Goal: Information Seeking & Learning: Learn about a topic

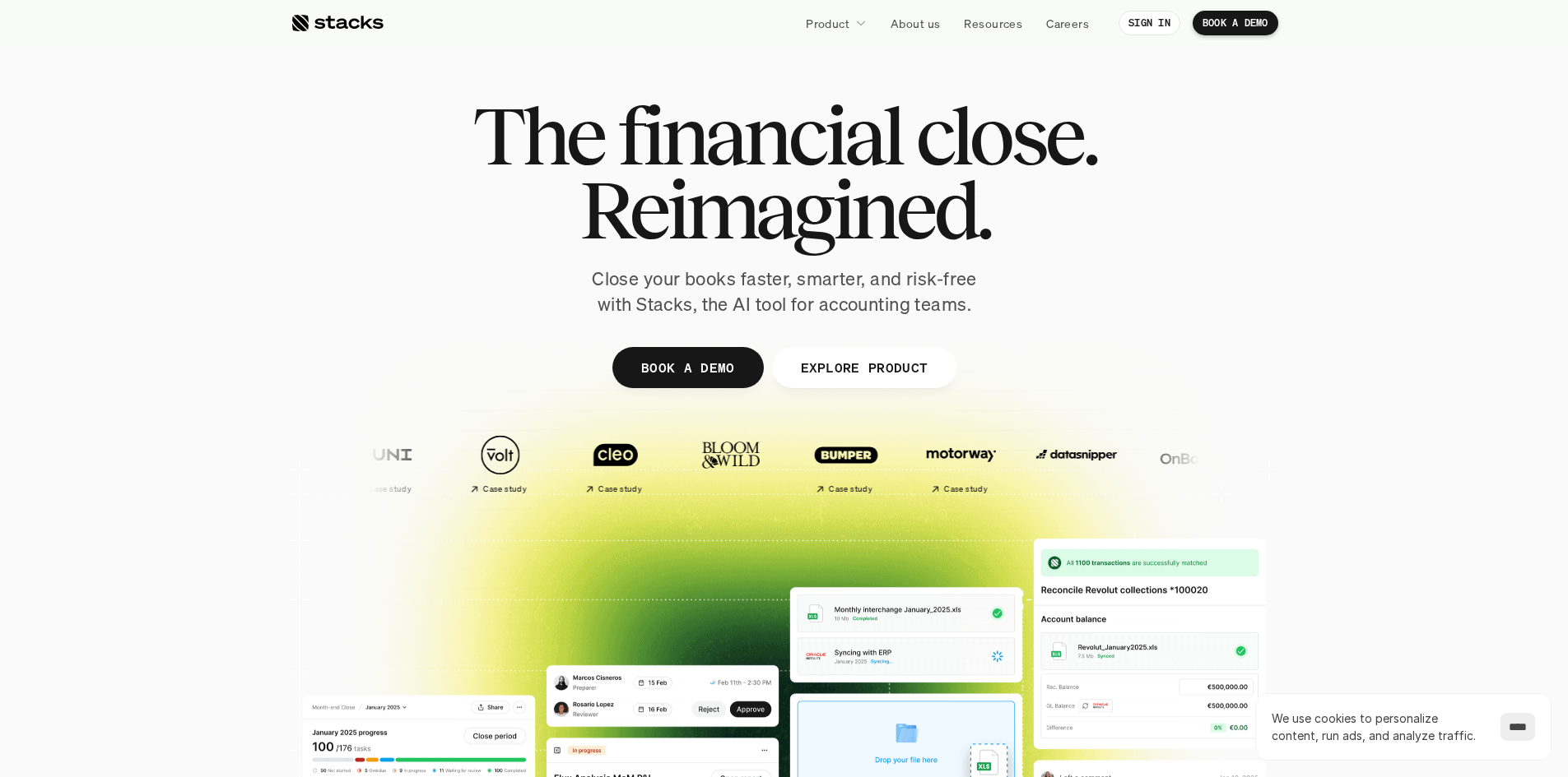
click at [370, 31] on div at bounding box center [336, 23] width 93 height 20
click at [843, 366] on p "EXPLORE PRODUCT" at bounding box center [864, 367] width 128 height 24
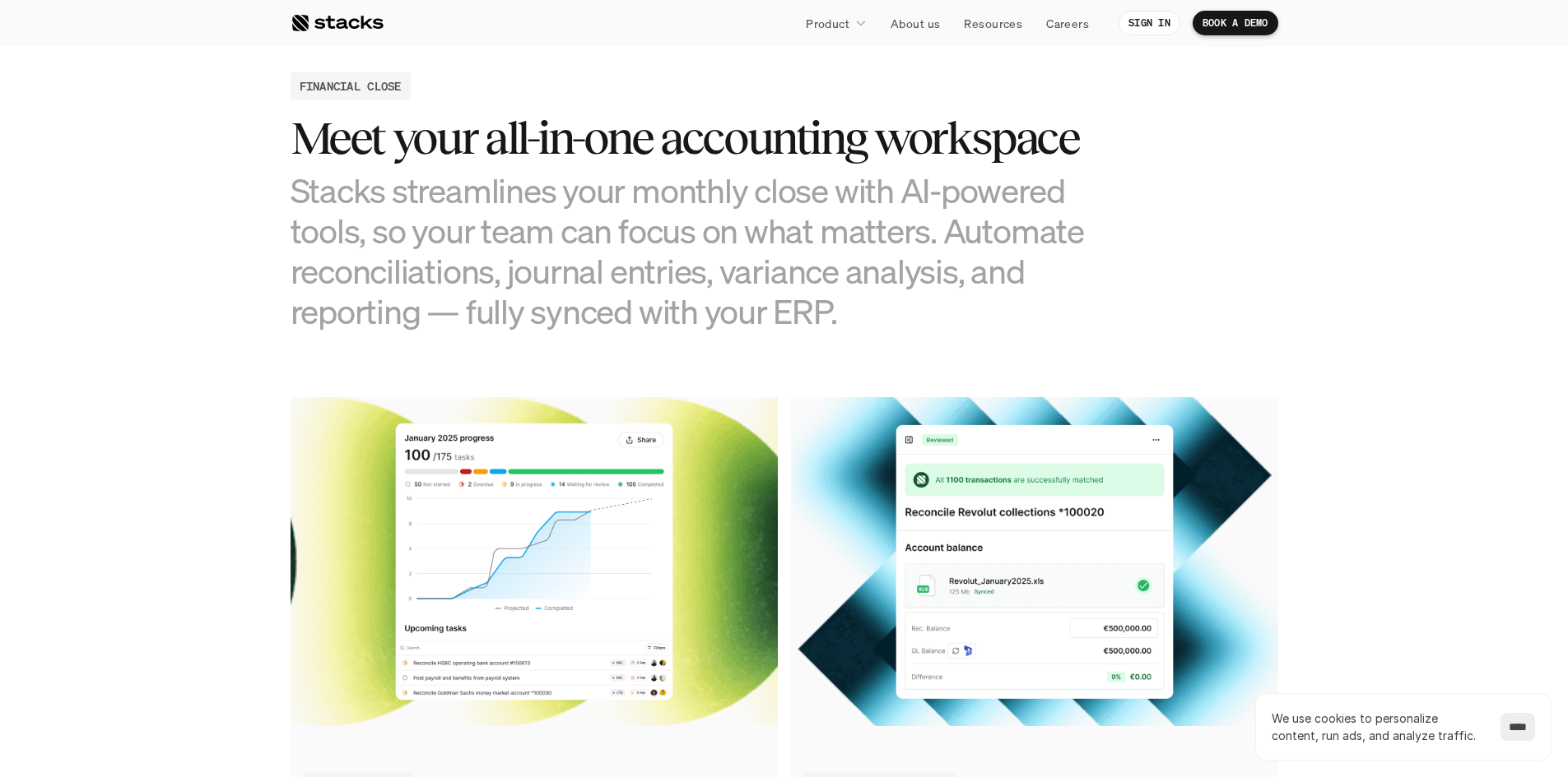
scroll to position [1585, 0]
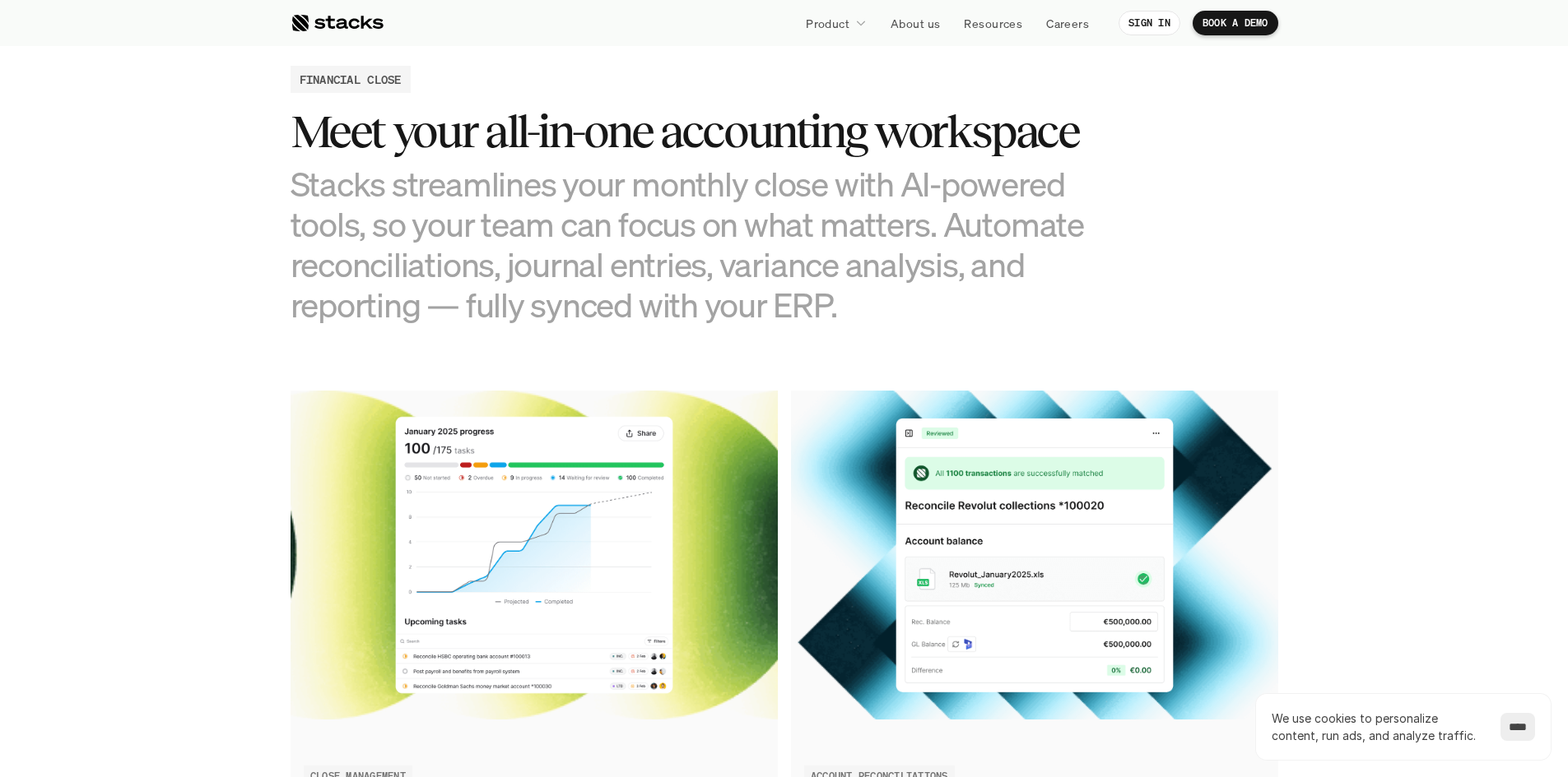
click at [319, 23] on div at bounding box center [336, 23] width 93 height 20
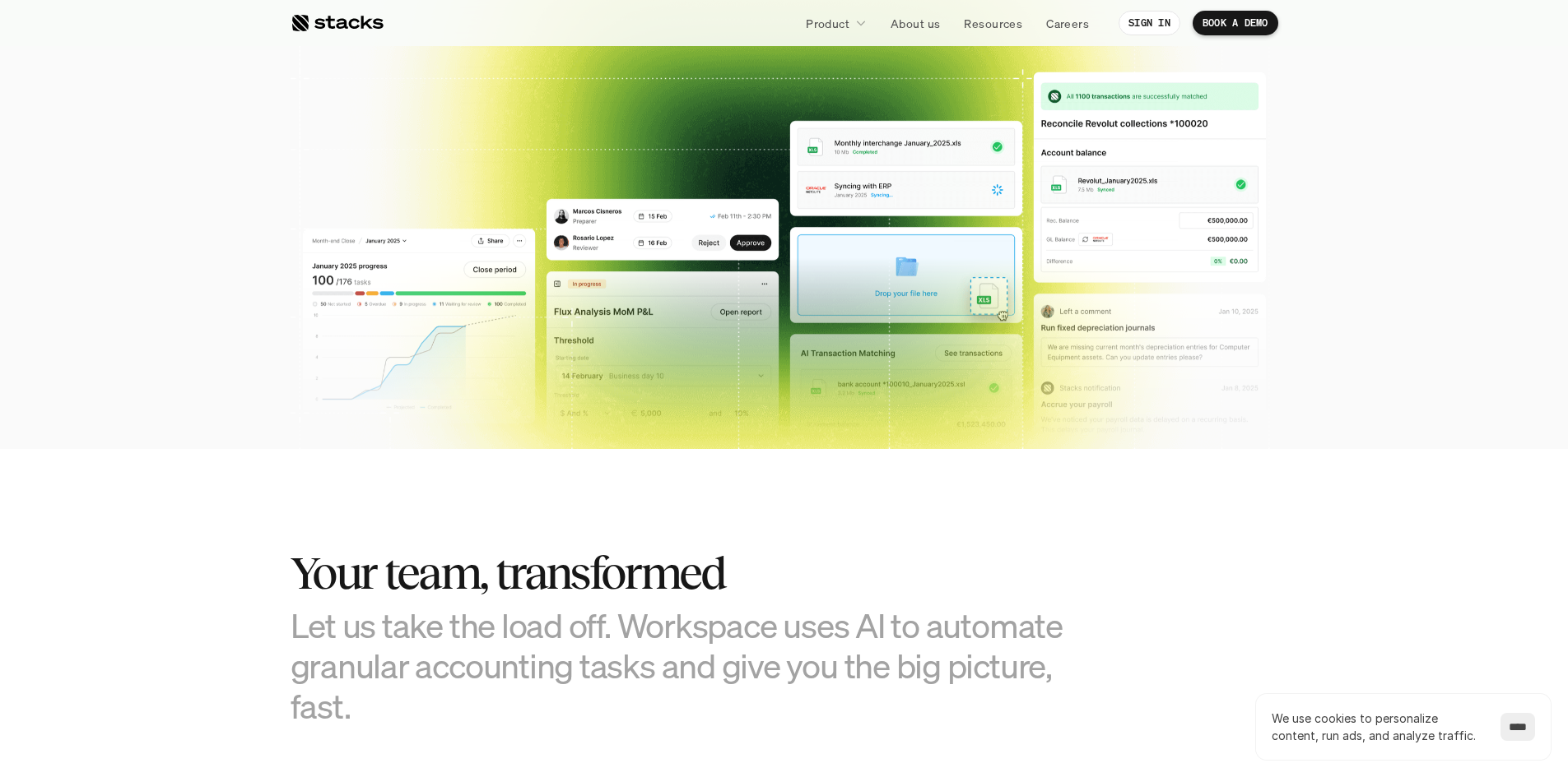
scroll to position [548, 0]
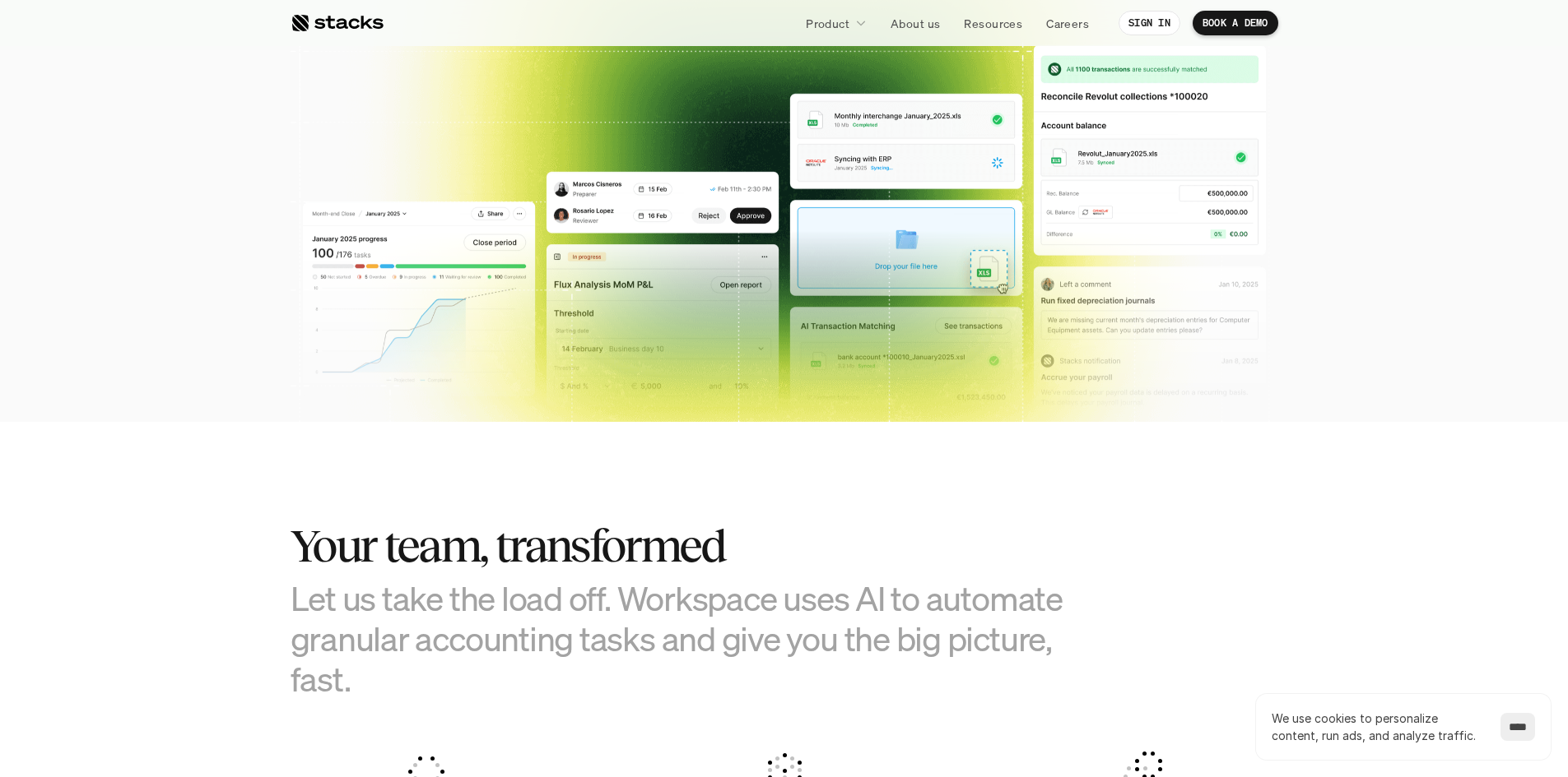
click at [453, 284] on img at bounding box center [784, 269] width 963 height 473
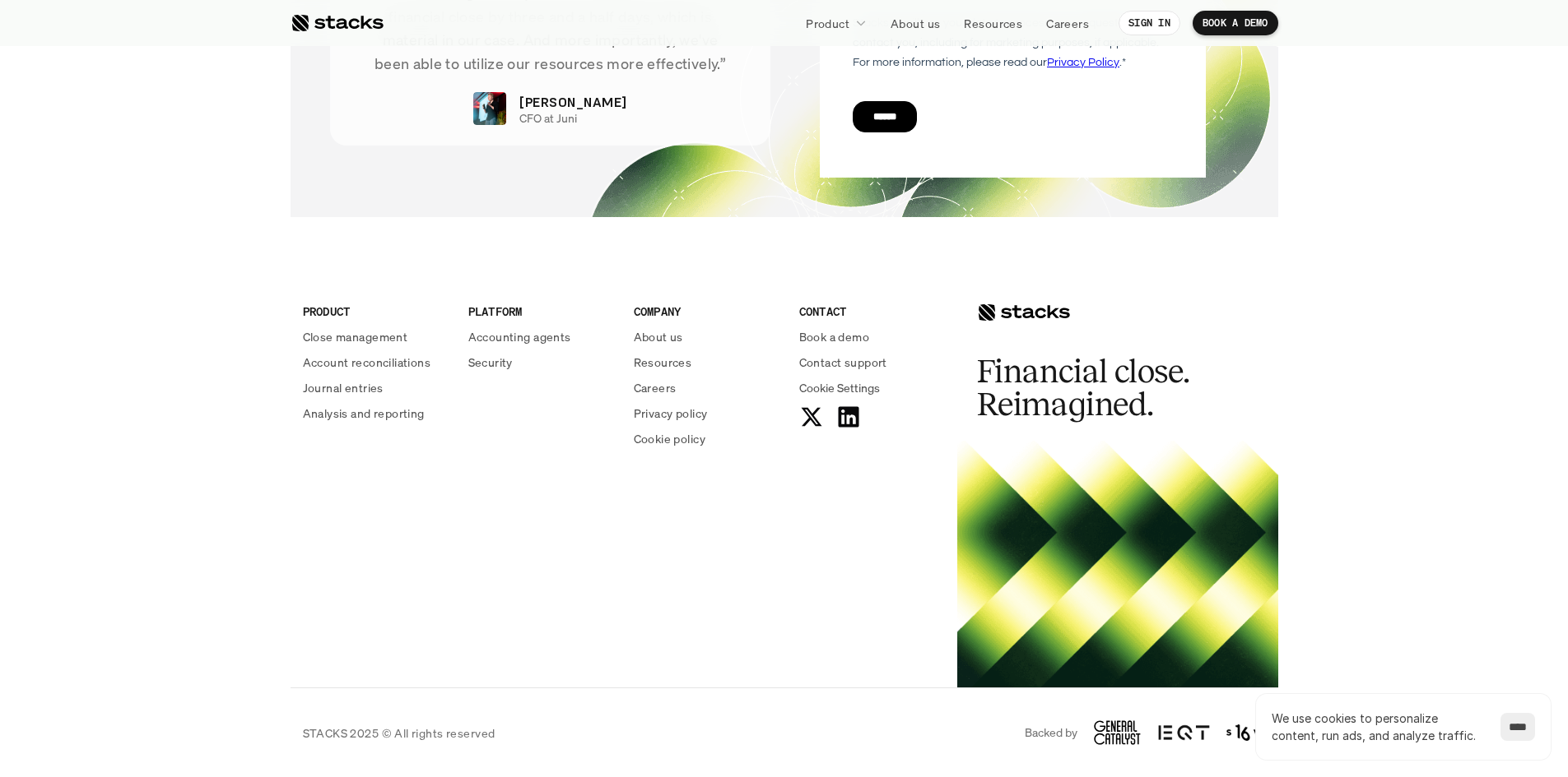
scroll to position [5875, 0]
click at [337, 22] on div at bounding box center [336, 23] width 93 height 20
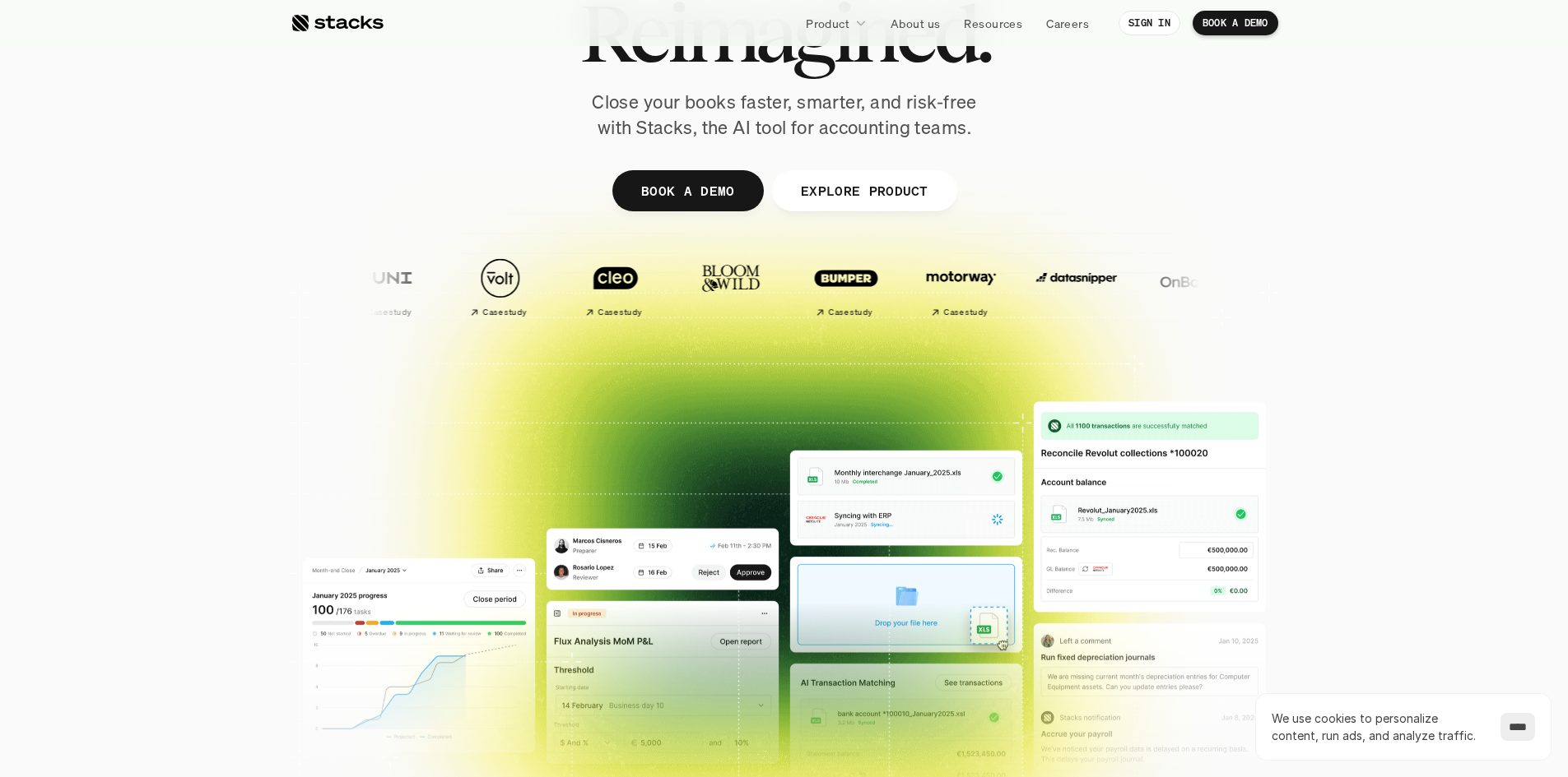
scroll to position [411, 0]
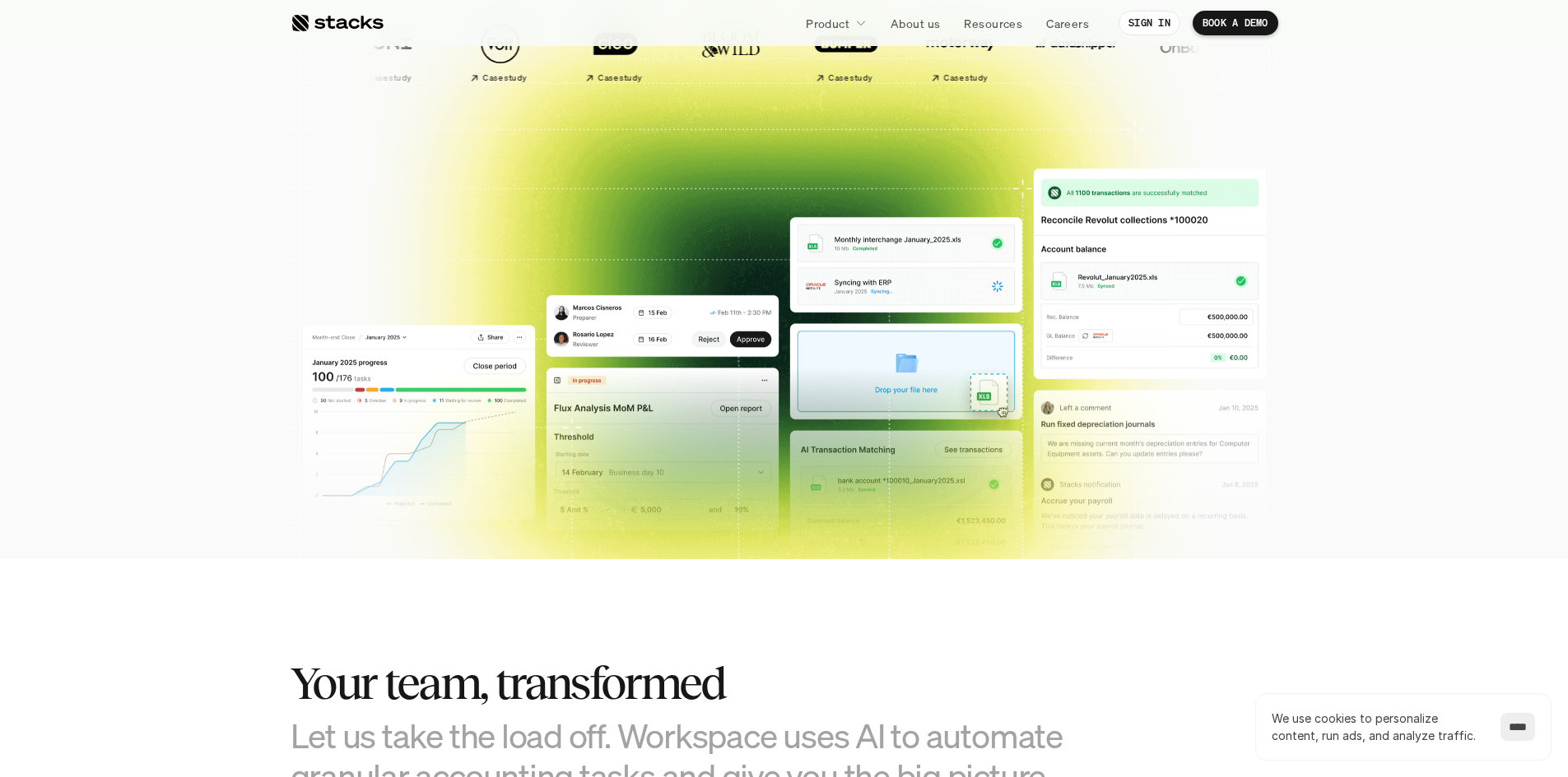
click at [852, 469] on img at bounding box center [784, 393] width 963 height 473
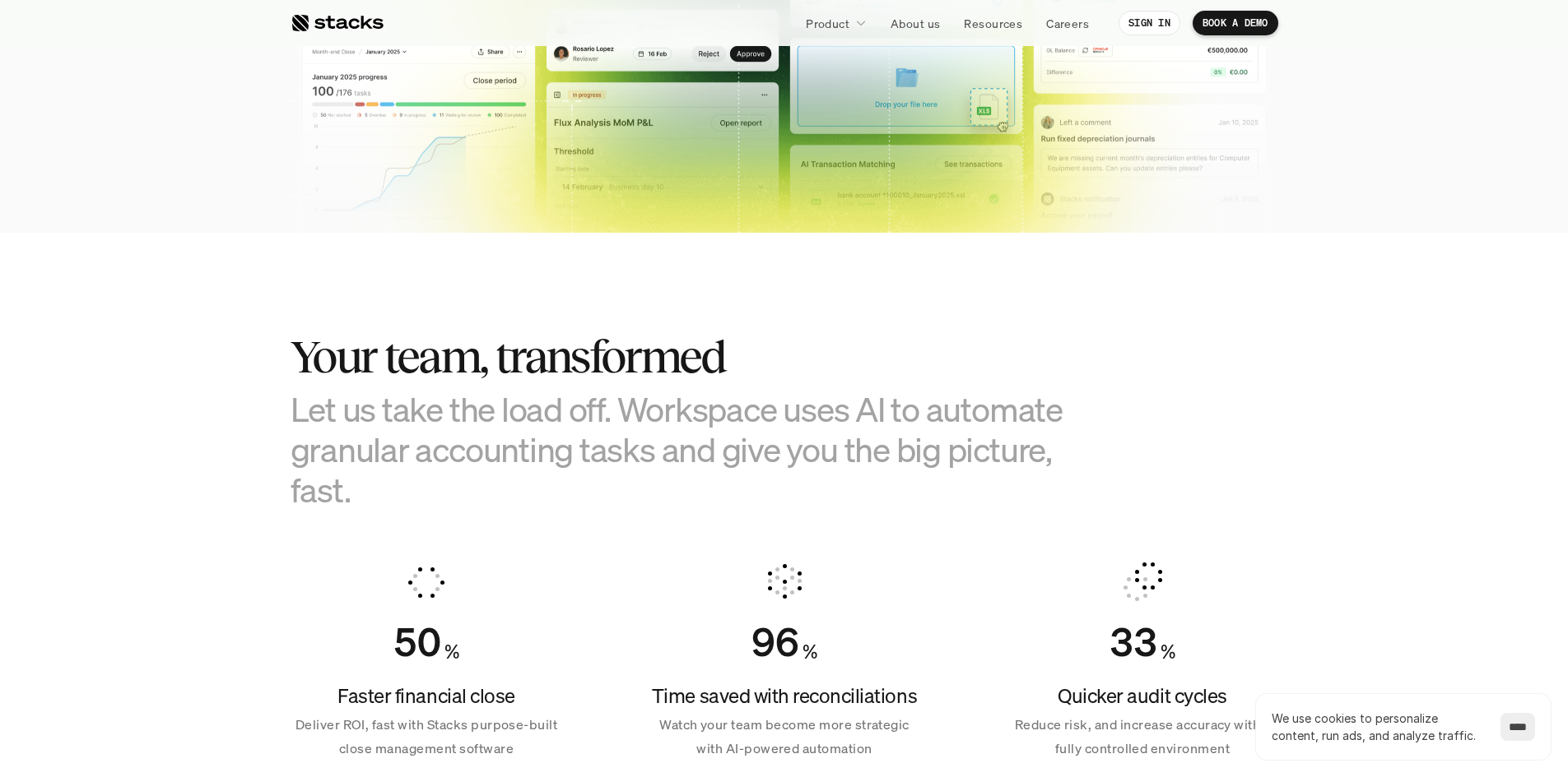
scroll to position [823, 0]
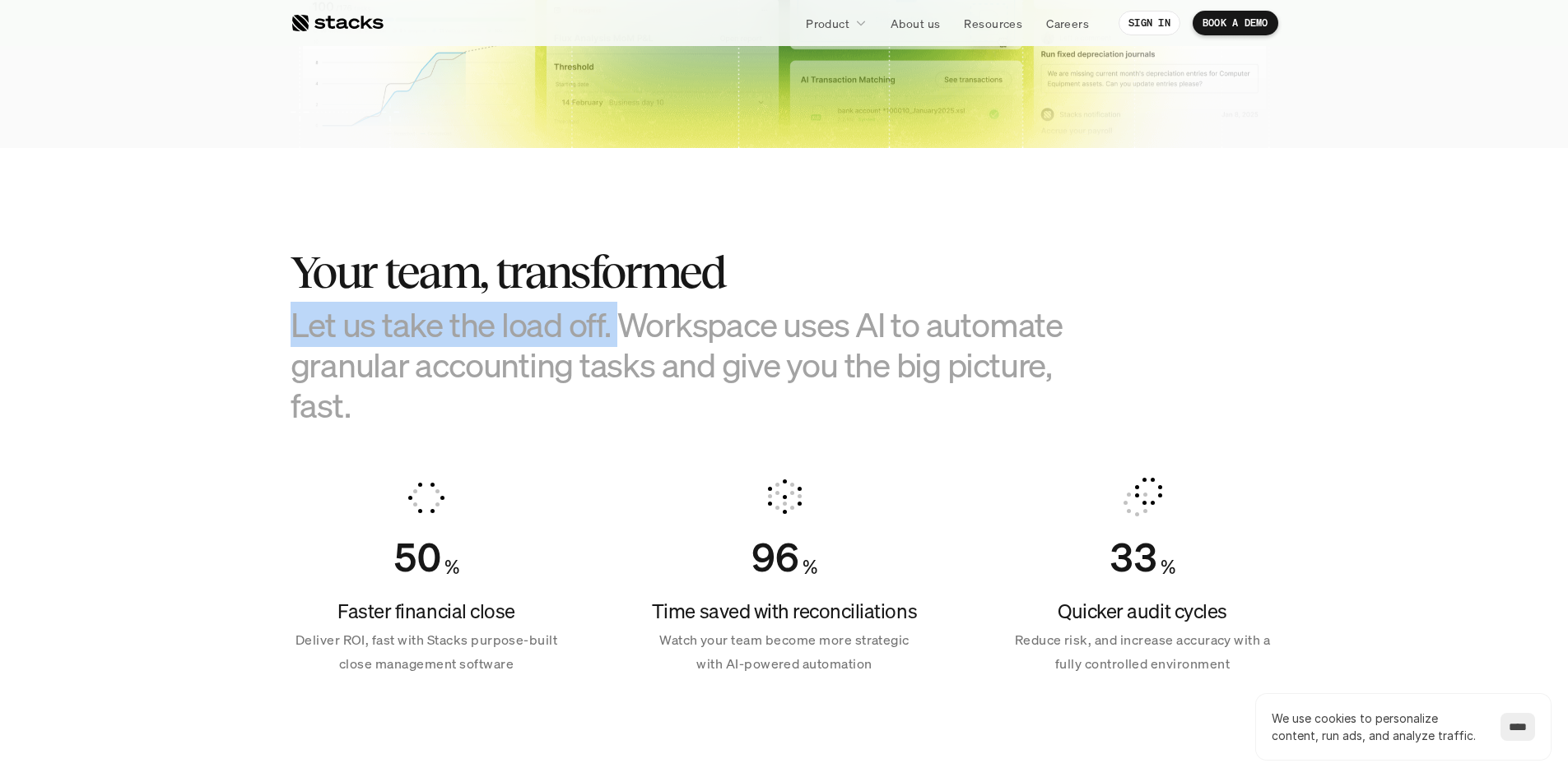
drag, startPoint x: 288, startPoint y: 327, endPoint x: 621, endPoint y: 327, distance: 333.0
click at [621, 327] on section "Your team, transformed Let us take the load off. Workspace uses AI to automate …" at bounding box center [784, 454] width 1568 height 614
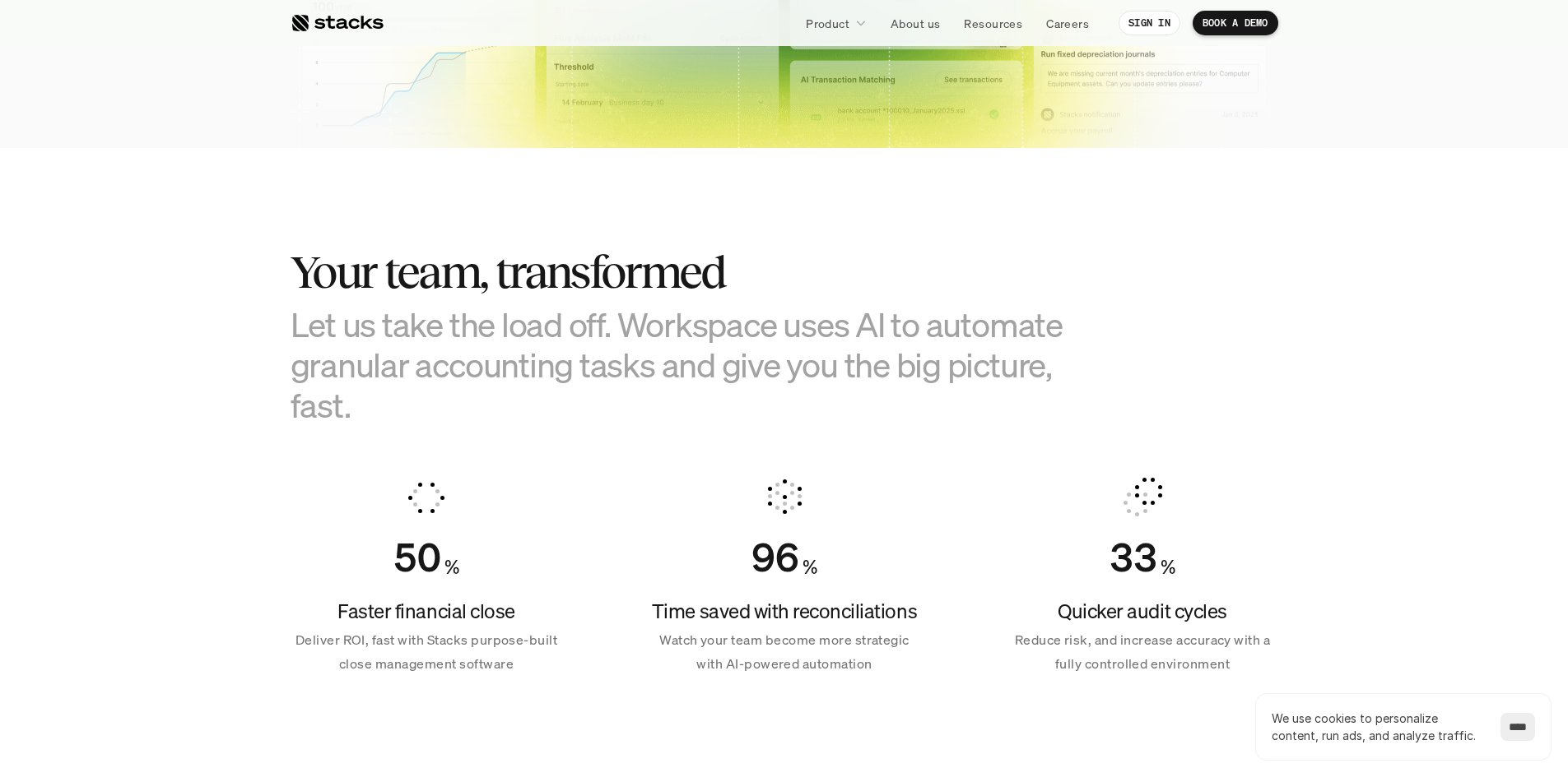
drag, startPoint x: 675, startPoint y: 326, endPoint x: 683, endPoint y: 330, distance: 8.9
click at [679, 329] on h3 "Let us take the load off. Workspace uses AI to automate granular accounting tas…" at bounding box center [701, 365] width 823 height 122
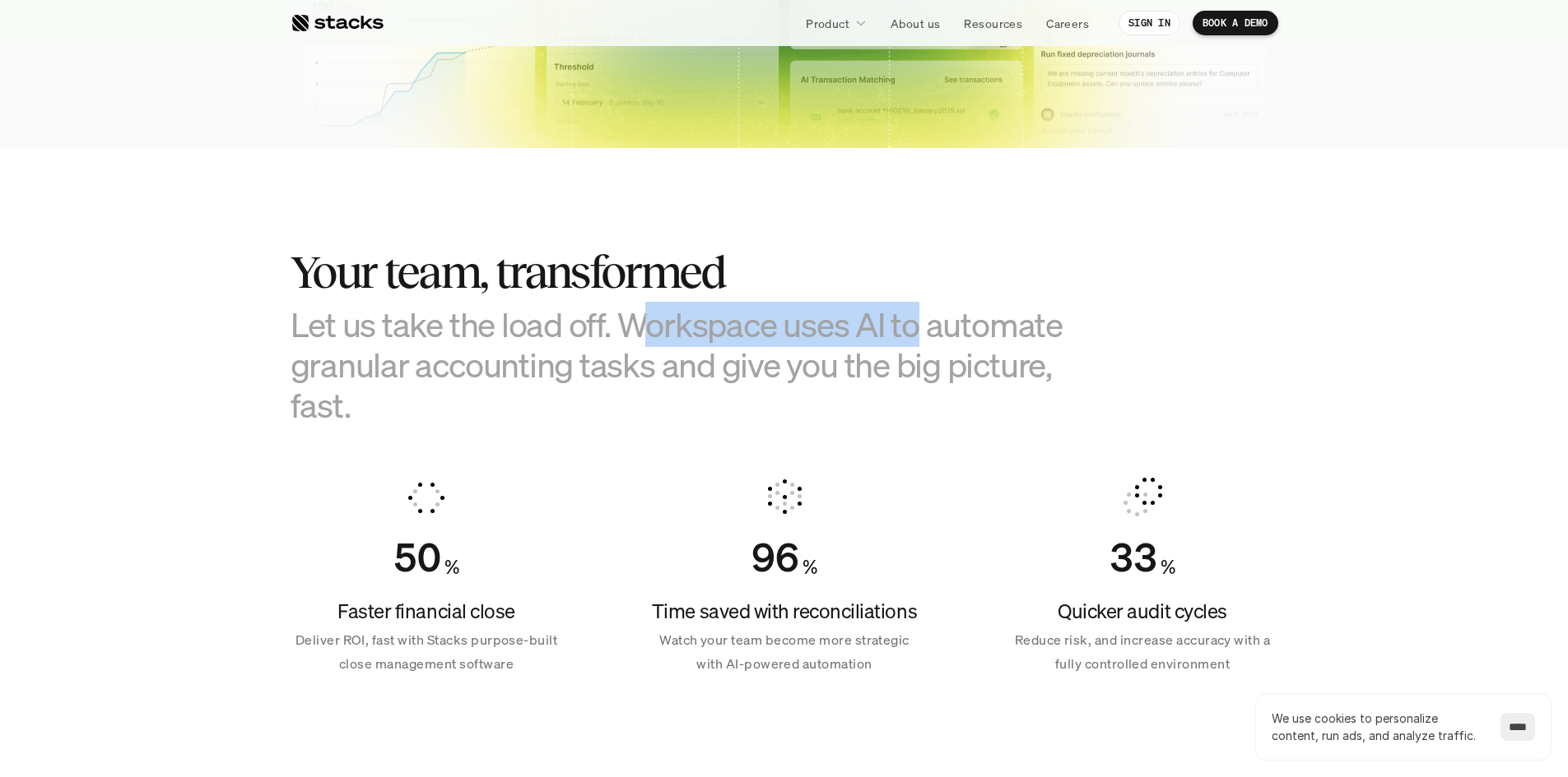
drag, startPoint x: 640, startPoint y: 324, endPoint x: 915, endPoint y: 329, distance: 275.0
click at [915, 329] on h3 "Let us take the load off. Workspace uses AI to automate granular accounting tas…" at bounding box center [701, 365] width 823 height 122
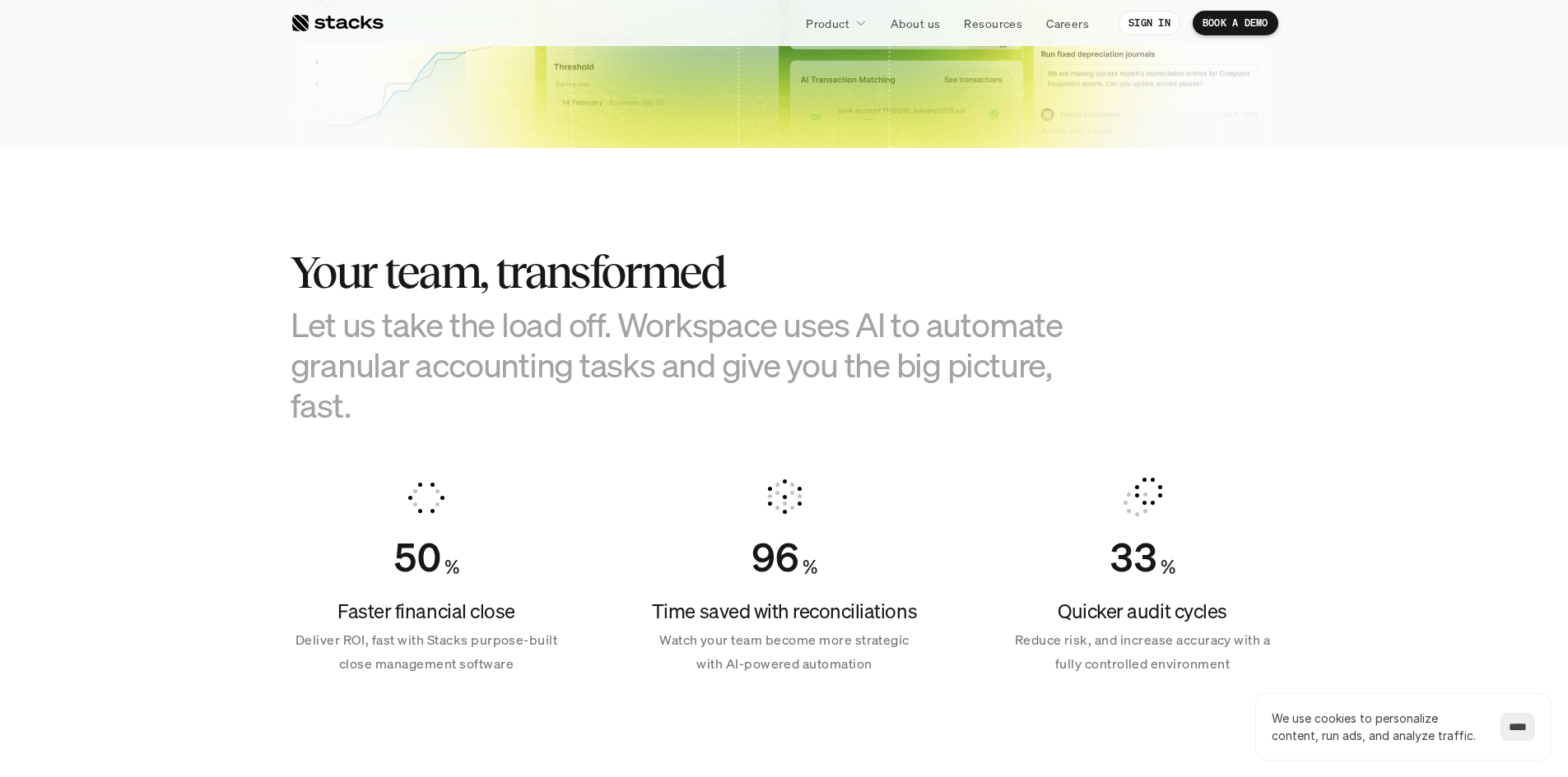
click at [961, 335] on h3 "Let us take the load off. Workspace uses AI to automate granular accounting tas…" at bounding box center [701, 365] width 823 height 122
drag, startPoint x: 406, startPoint y: 373, endPoint x: 733, endPoint y: 393, distance: 327.6
click at [733, 393] on h3 "Let us take the load off. Workspace uses AI to automate granular accounting tas…" at bounding box center [701, 365] width 823 height 122
click at [841, 358] on h3 "Let us take the load off. Workspace uses AI to automate granular accounting tas…" at bounding box center [701, 365] width 823 height 122
click at [685, 367] on h3 "Let us take the load off. Workspace uses AI to automate granular accounting tas…" at bounding box center [701, 365] width 823 height 122
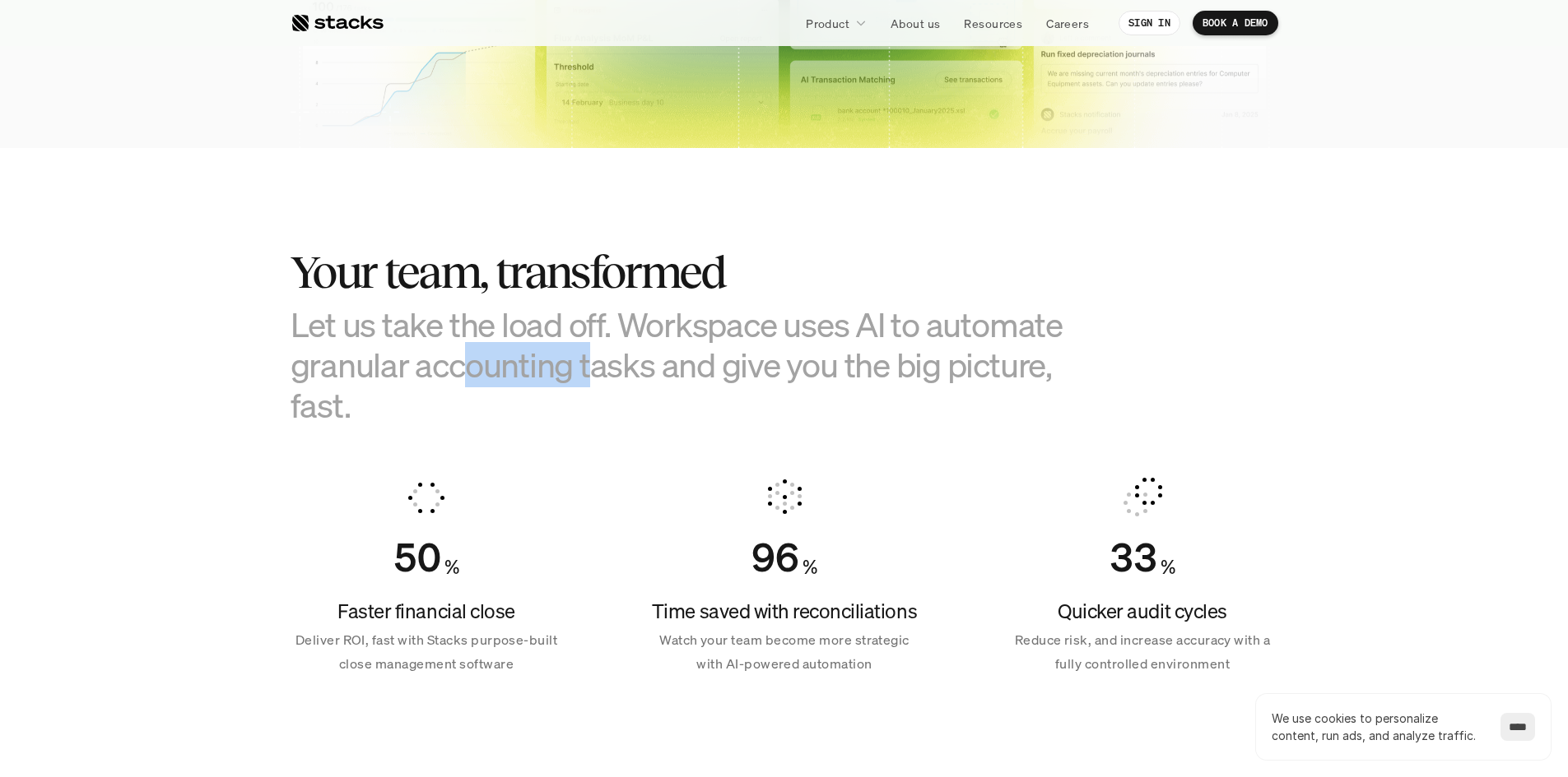
drag, startPoint x: 525, startPoint y: 370, endPoint x: 663, endPoint y: 367, distance: 138.0
click at [600, 369] on h3 "Let us take the load off. Workspace uses AI to automate granular accounting tas…" at bounding box center [701, 365] width 823 height 122
click at [664, 367] on h3 "Let us take the load off. Workspace uses AI to automate granular accounting tas…" at bounding box center [701, 365] width 823 height 122
drag, startPoint x: 404, startPoint y: 370, endPoint x: 726, endPoint y: 382, distance: 322.2
click at [720, 382] on h3 "Let us take the load off. Workspace uses AI to automate granular accounting tas…" at bounding box center [701, 365] width 823 height 122
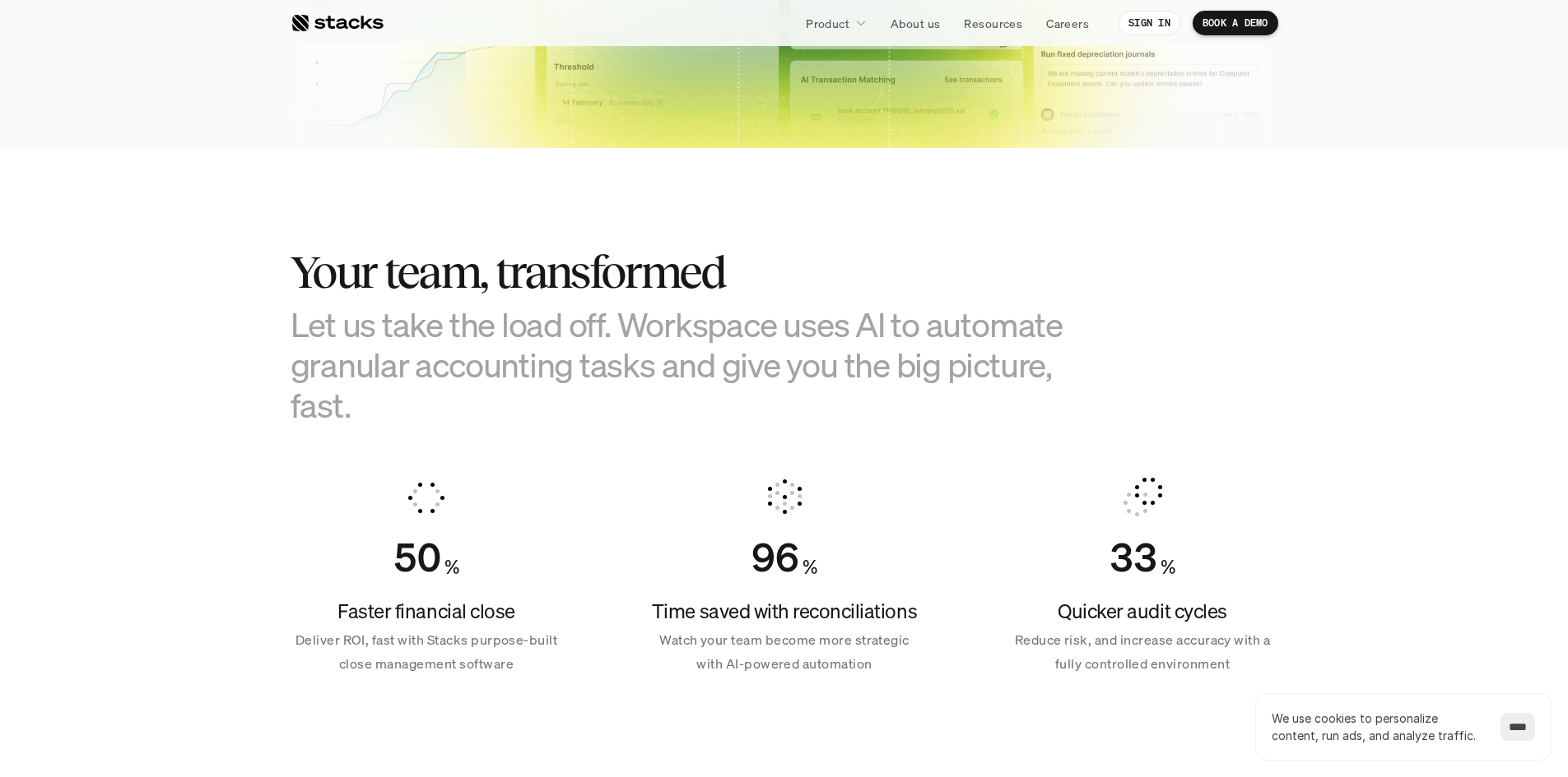
click at [785, 380] on h3 "Let us take the load off. Workspace uses AI to automate granular accounting tas…" at bounding box center [701, 365] width 823 height 122
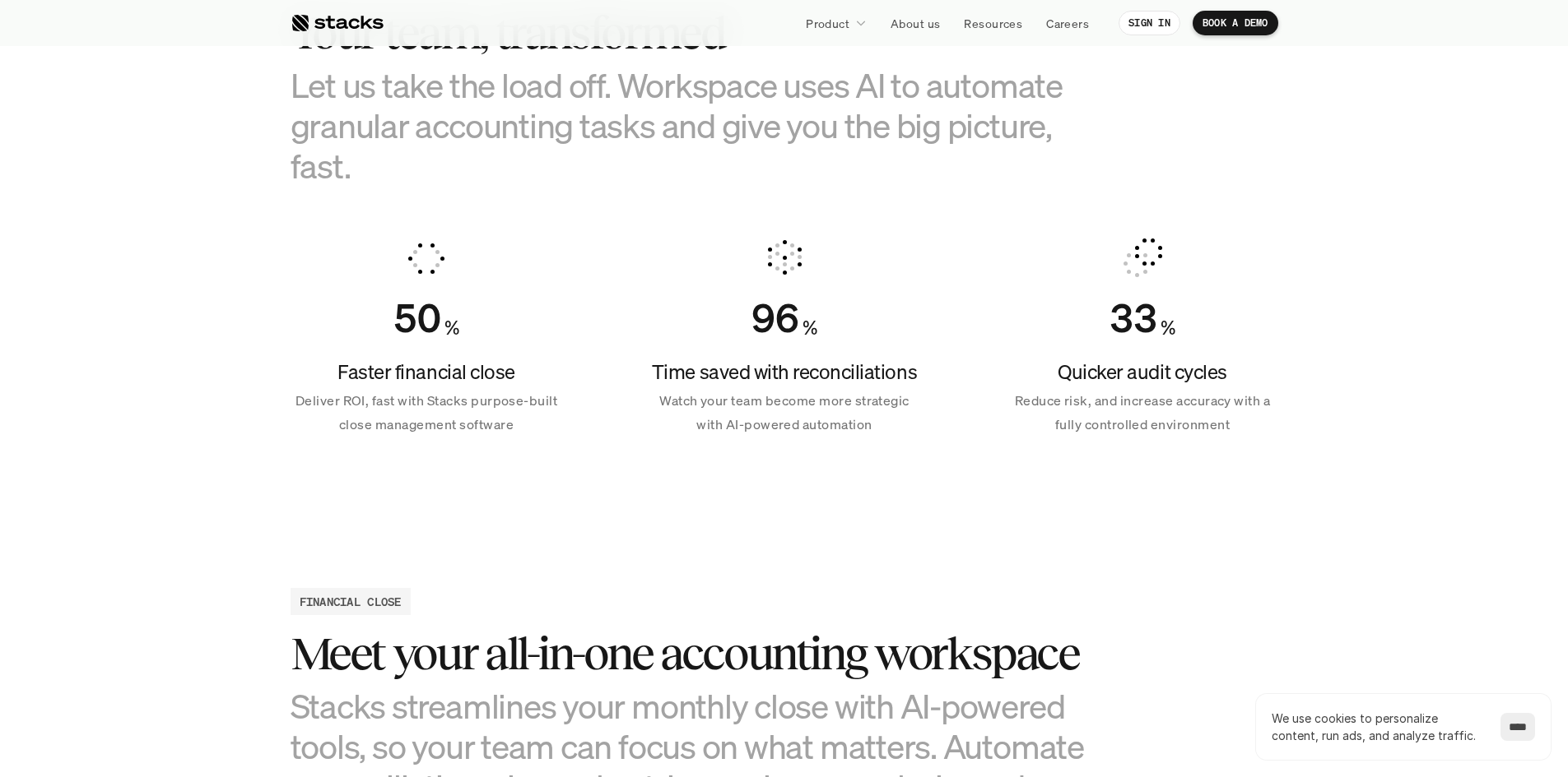
scroll to position [1234, 0]
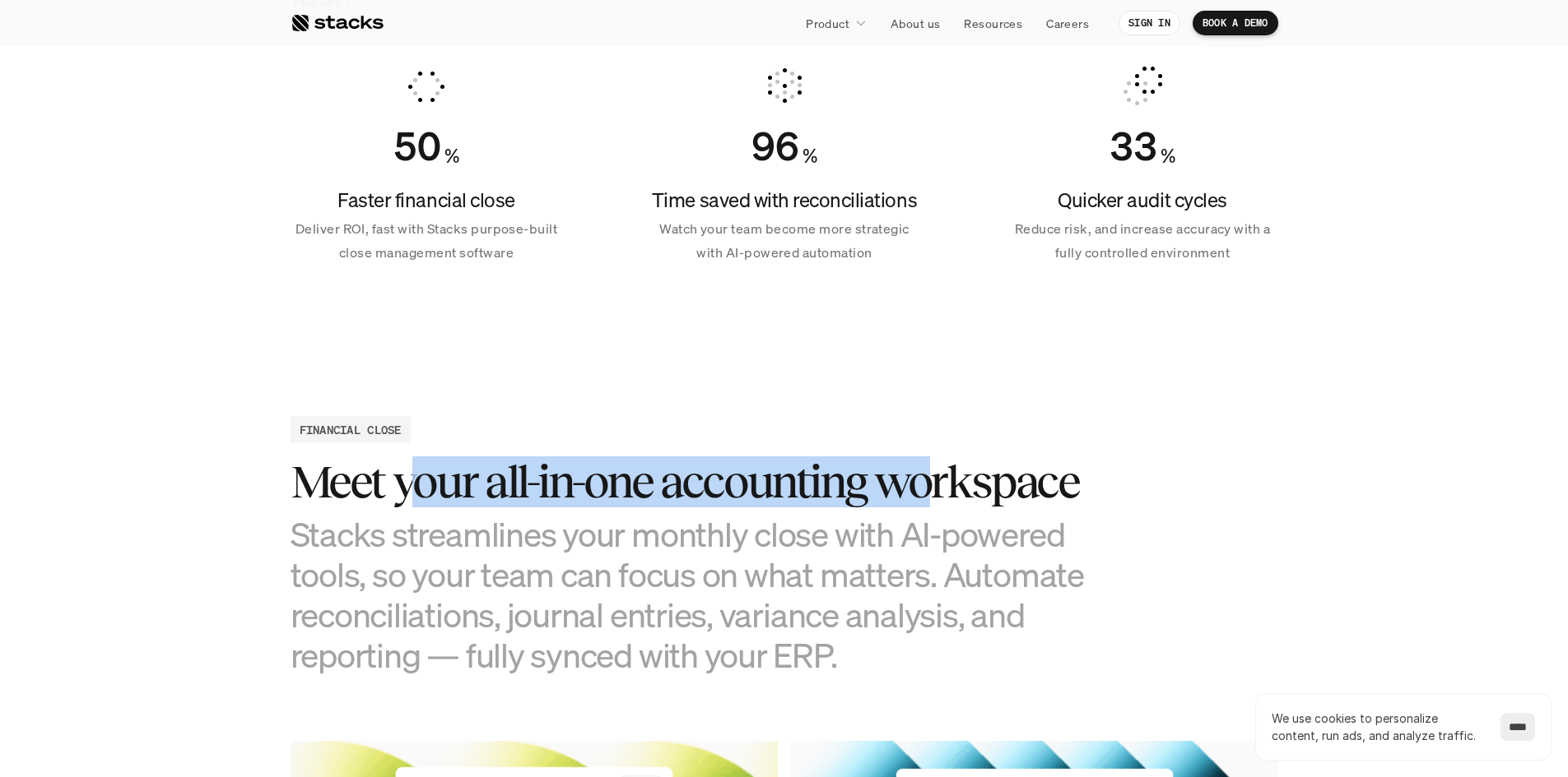
drag, startPoint x: 435, startPoint y: 497, endPoint x: 932, endPoint y: 507, distance: 497.1
click at [932, 507] on h3 "Meet your all-in-one accounting workspace" at bounding box center [701, 481] width 823 height 51
click at [649, 506] on h3 "Meet your all-in-one accounting workspace" at bounding box center [701, 481] width 823 height 51
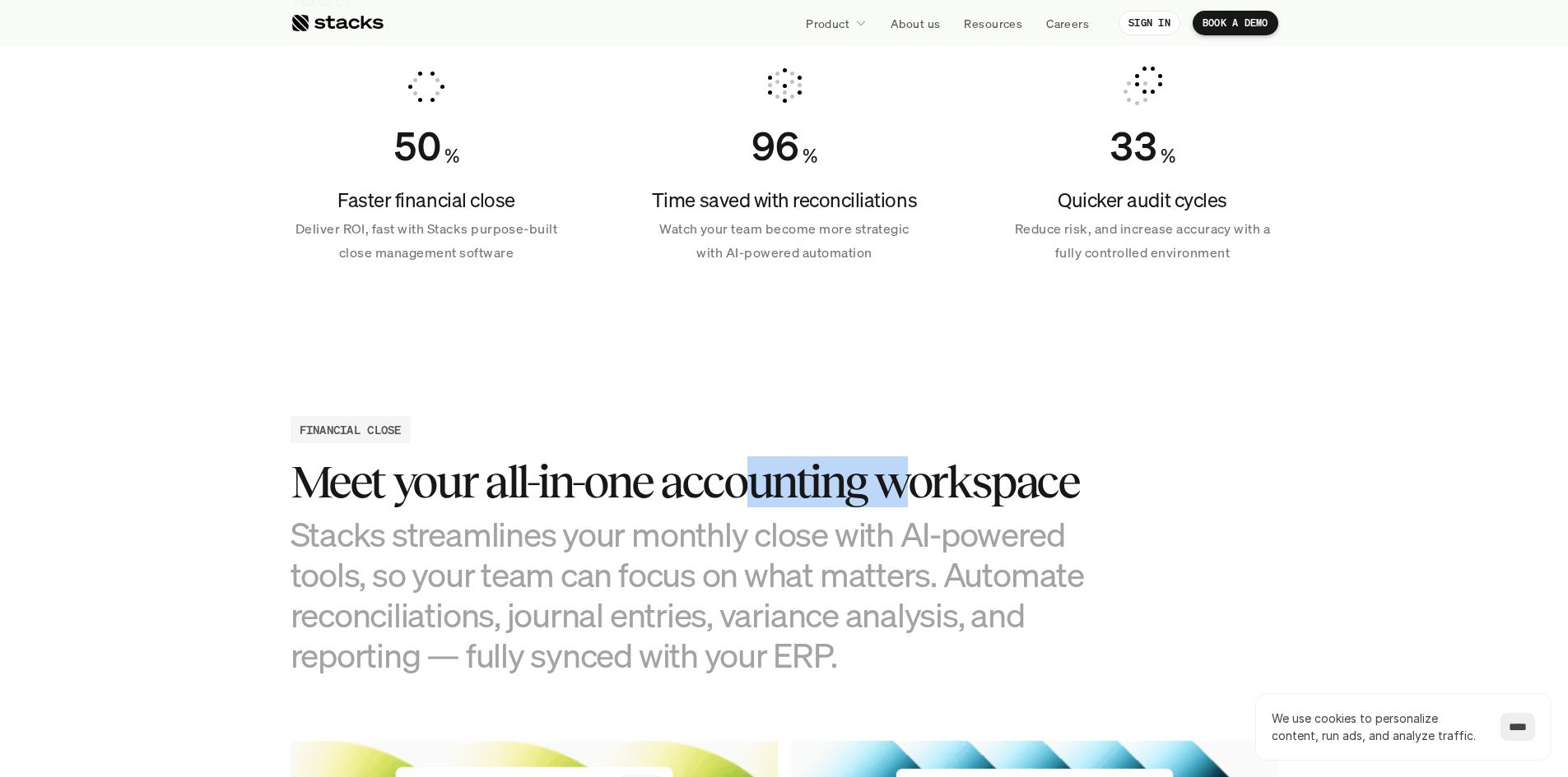
drag, startPoint x: 913, startPoint y: 481, endPoint x: 806, endPoint y: 481, distance: 107.0
click at [901, 481] on h3 "Meet your all-in-one accounting workspace" at bounding box center [701, 481] width 823 height 51
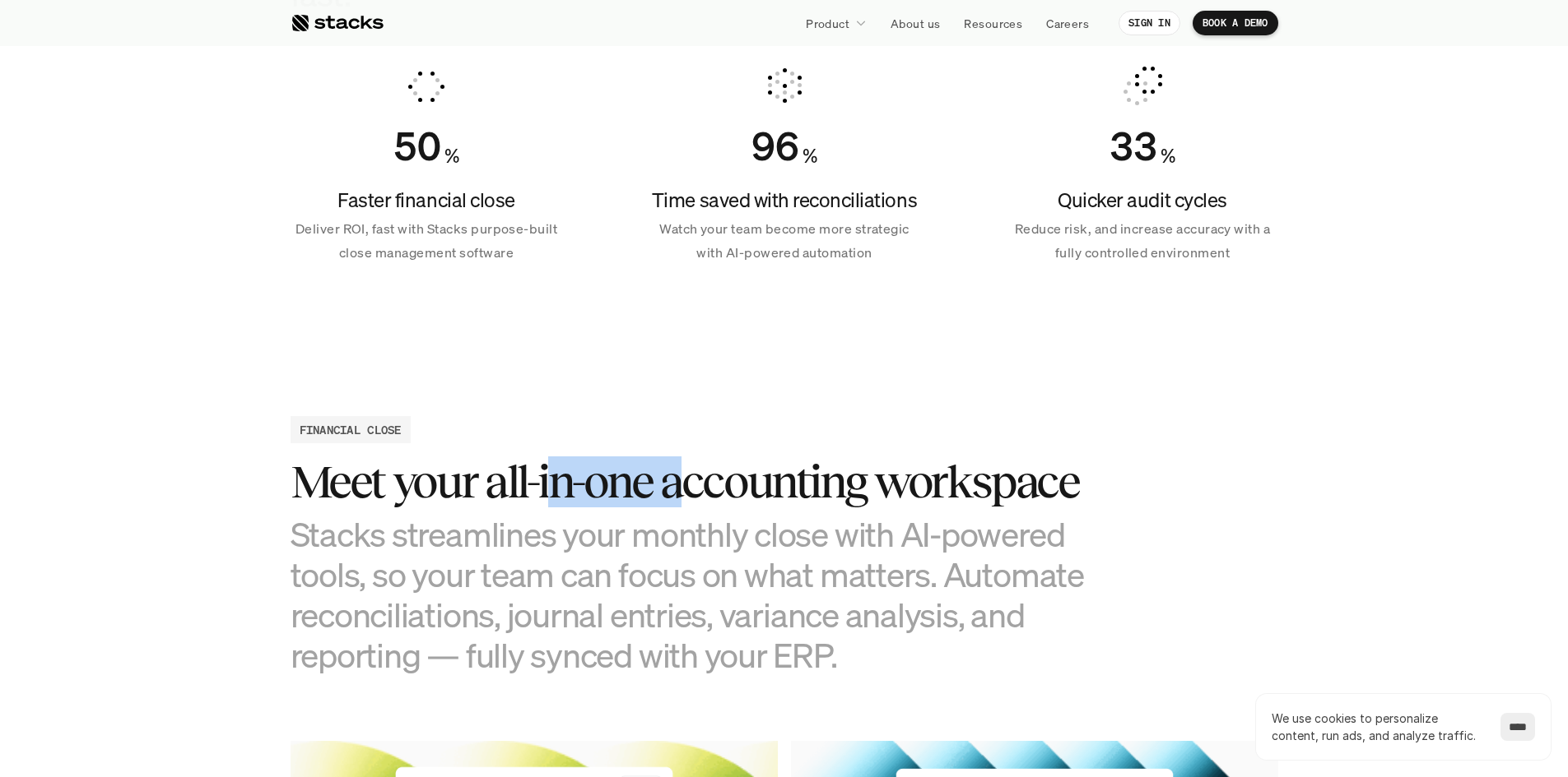
click at [686, 494] on h3 "Meet your all-in-one accounting workspace" at bounding box center [701, 481] width 823 height 51
drag, startPoint x: 518, startPoint y: 485, endPoint x: 545, endPoint y: 485, distance: 27.0
click at [545, 485] on h3 "Meet your all-in-one accounting workspace" at bounding box center [701, 481] width 823 height 51
drag, startPoint x: 497, startPoint y: 479, endPoint x: 587, endPoint y: 489, distance: 90.6
click at [587, 489] on h3 "Meet your all-in-one accounting workspace" at bounding box center [701, 481] width 823 height 51
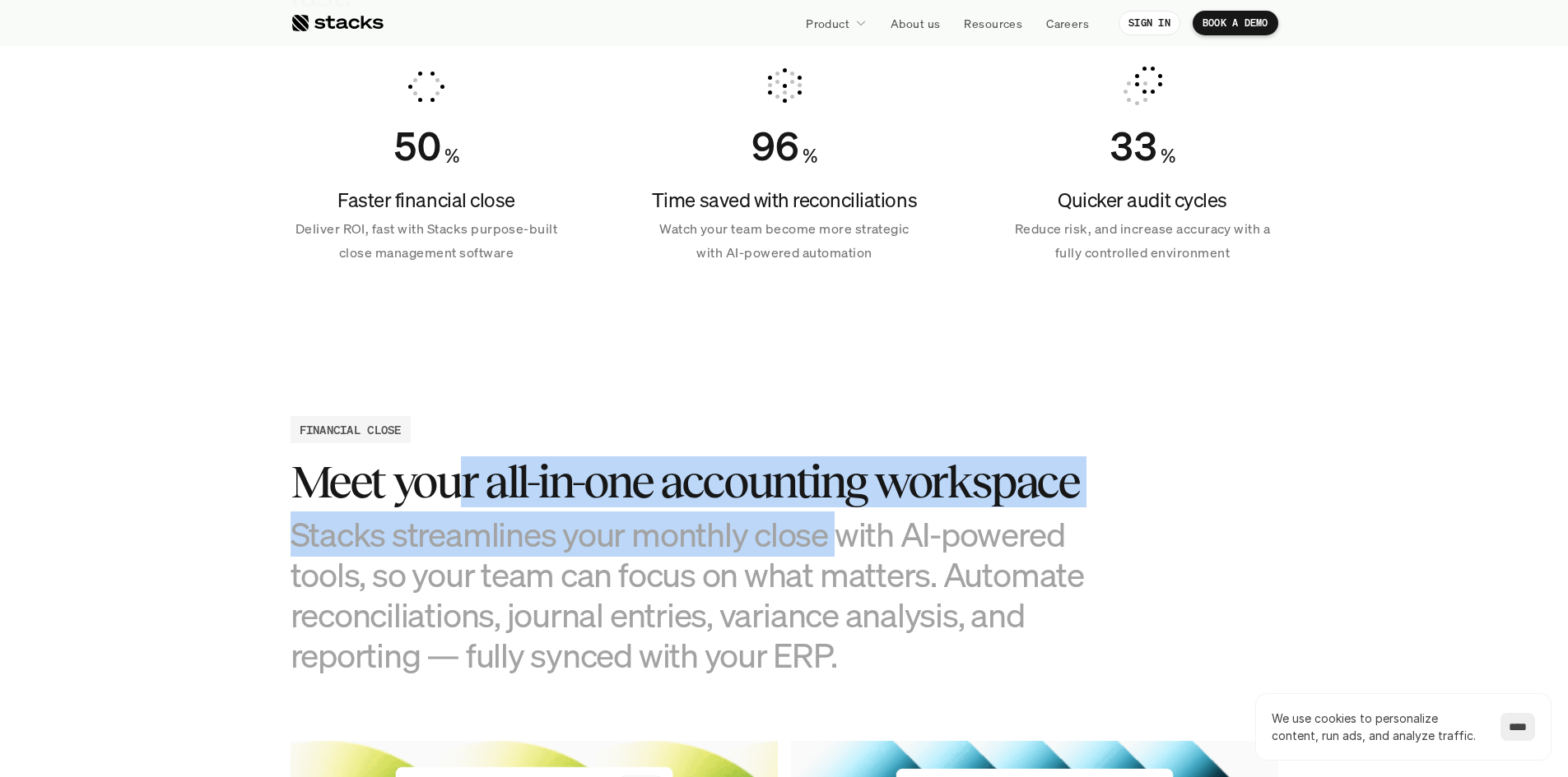
drag, startPoint x: 574, startPoint y: 490, endPoint x: 833, endPoint y: 512, distance: 259.9
click at [833, 512] on div "Meet your all-in-one accounting workspace Stacks streamlines your monthly close…" at bounding box center [701, 566] width 823 height 219
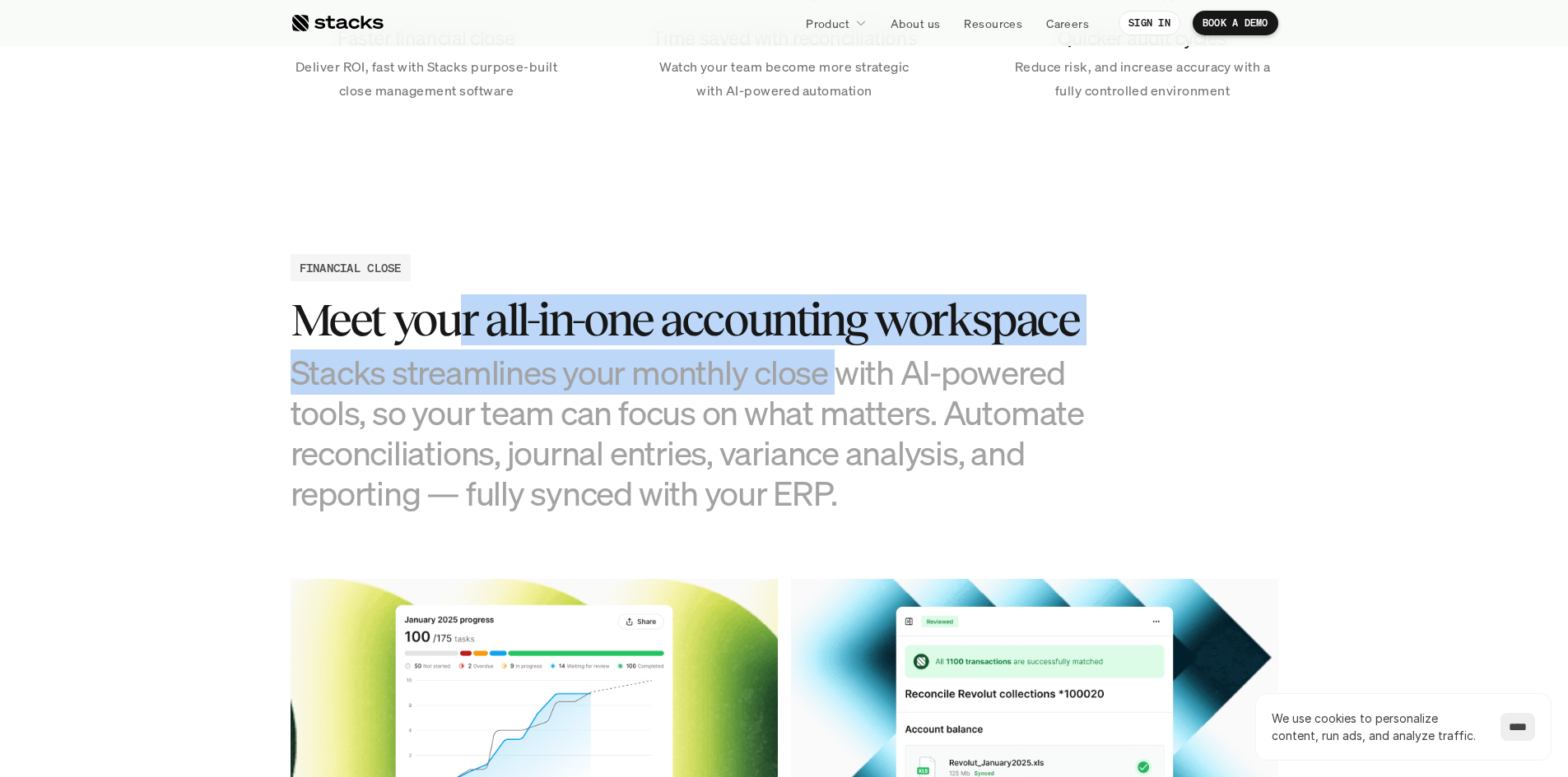
scroll to position [1783, 0]
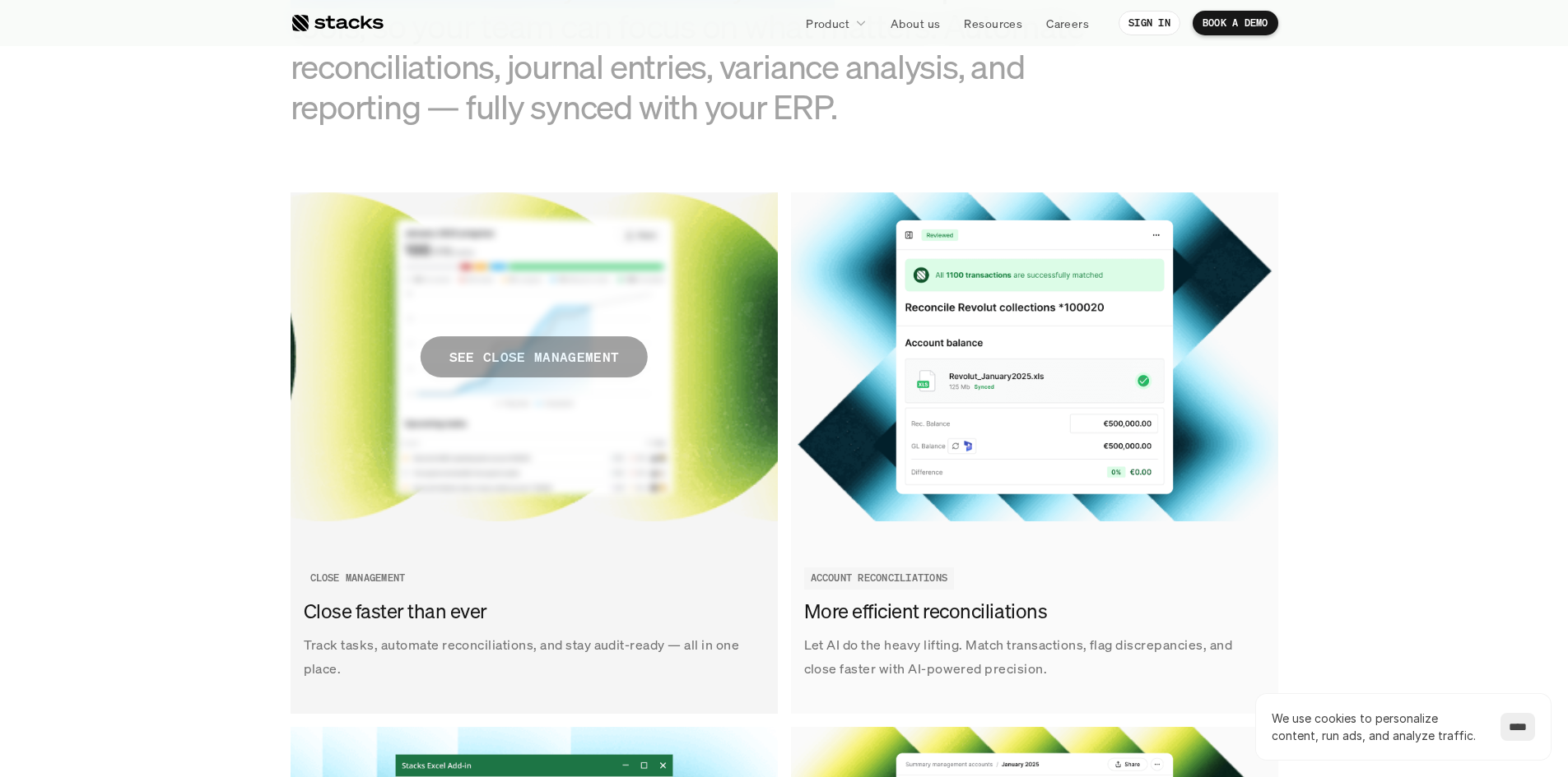
click at [576, 352] on p "SEE CLOSE MANAGEMENT" at bounding box center [533, 357] width 169 height 24
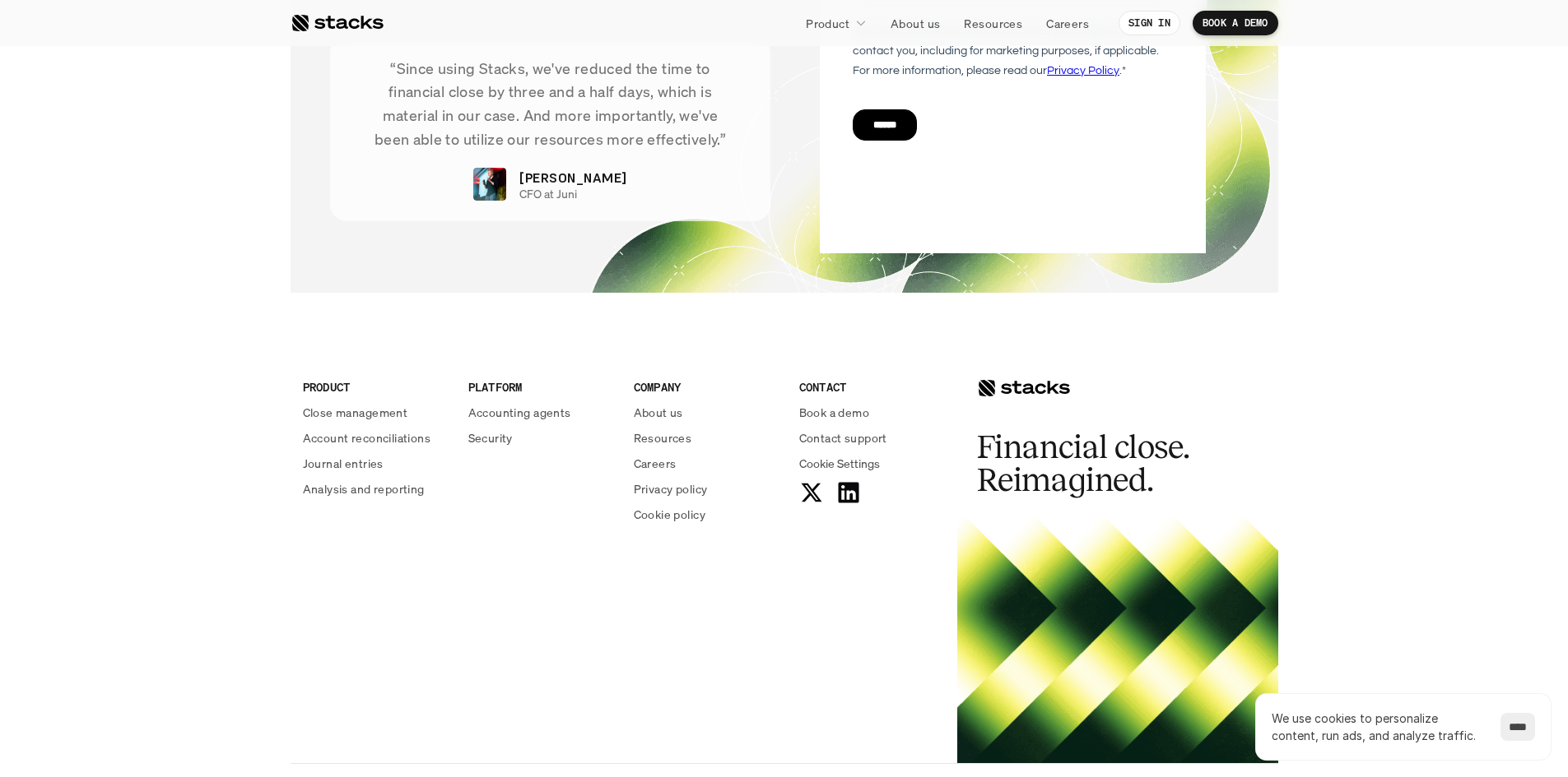
scroll to position [3524, 0]
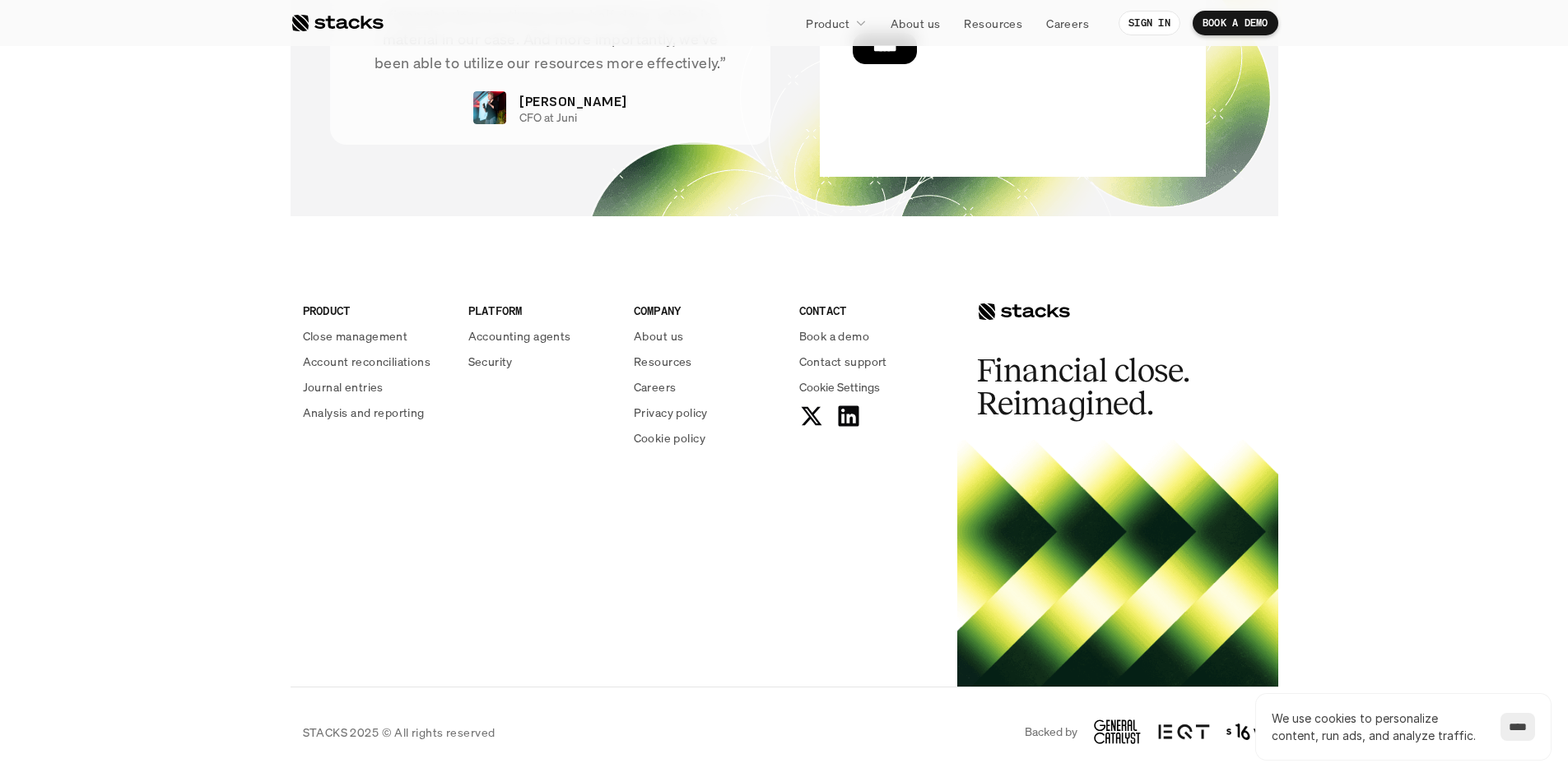
click at [324, 32] on div at bounding box center [336, 23] width 93 height 20
